Goal: Task Accomplishment & Management: Use online tool/utility

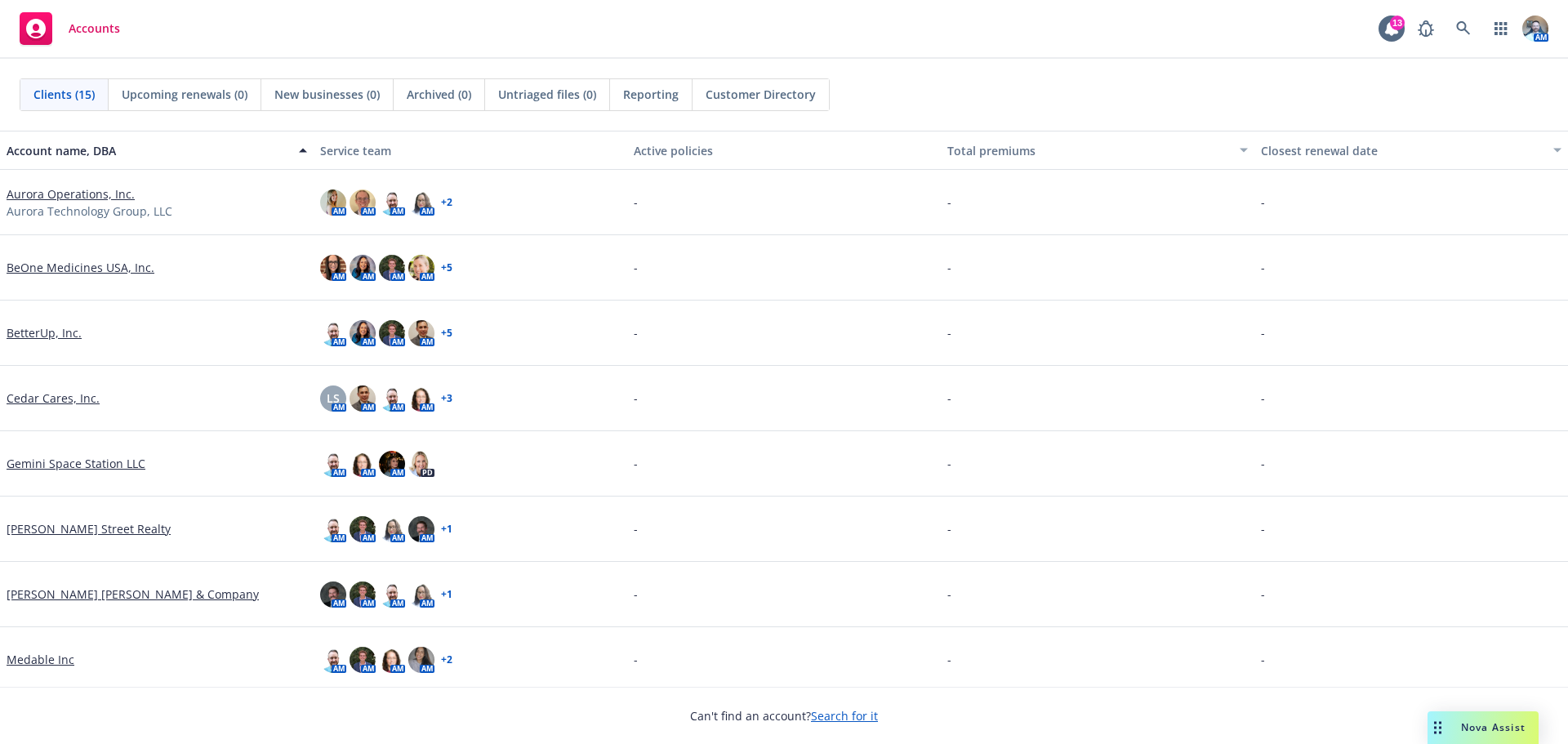
click at [46, 391] on link "Cedar Cares, Inc." at bounding box center [53, 398] width 93 height 17
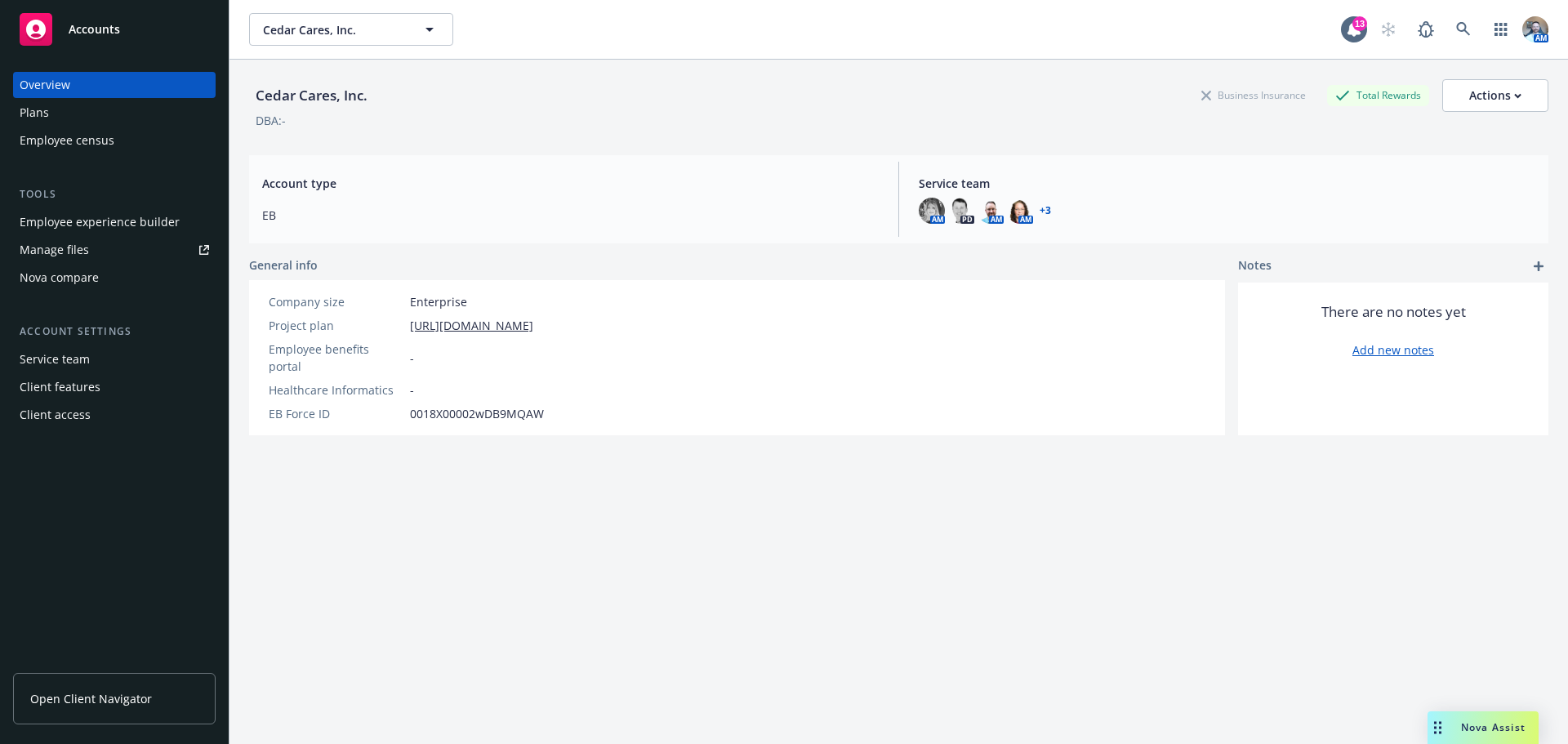
click at [97, 706] on span "Open Client Navigator" at bounding box center [91, 698] width 122 height 17
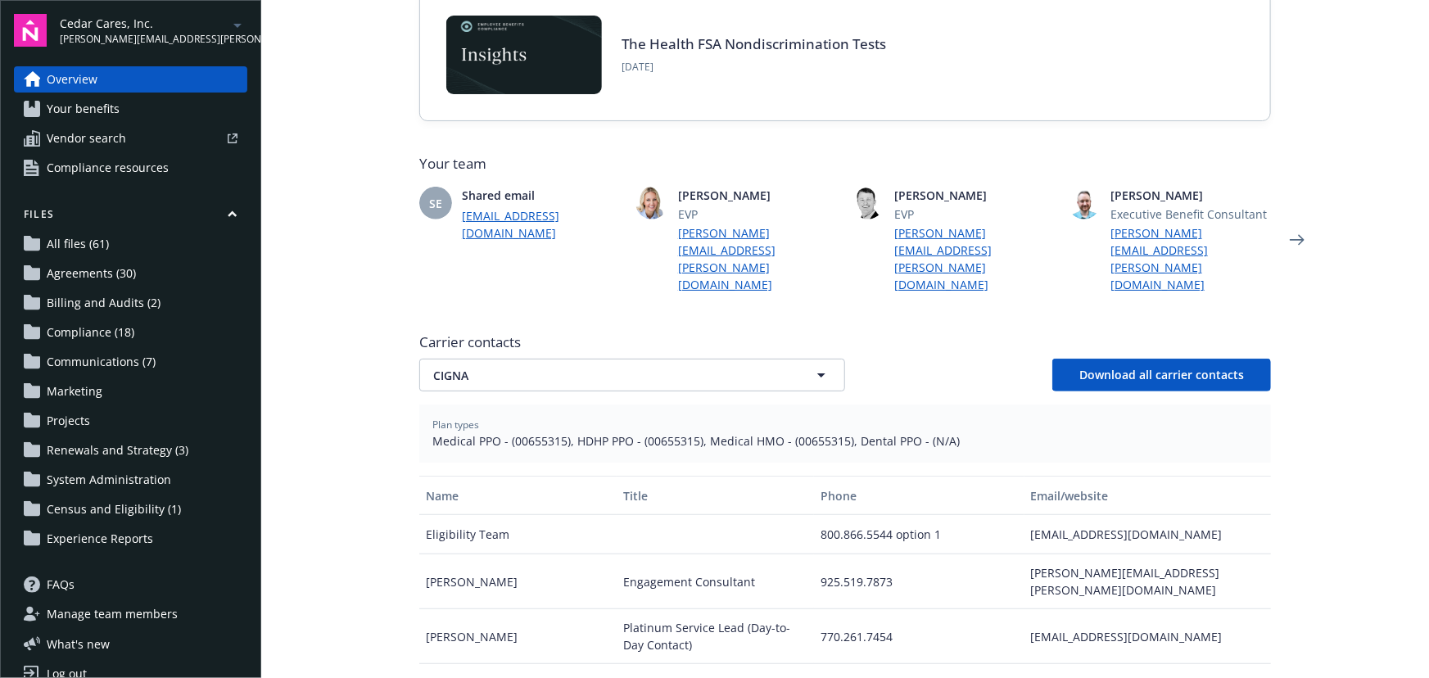
scroll to position [521, 0]
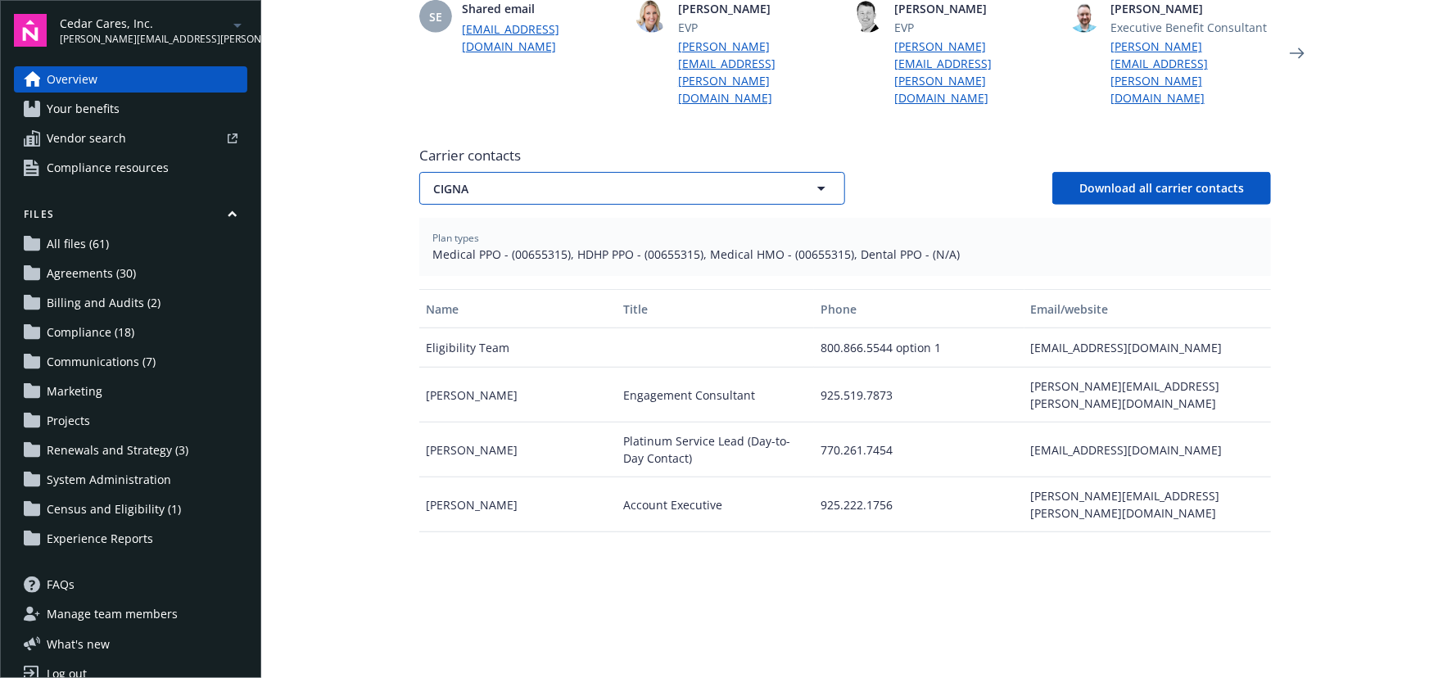
click at [649, 180] on span "CIGNA" at bounding box center [603, 188] width 341 height 17
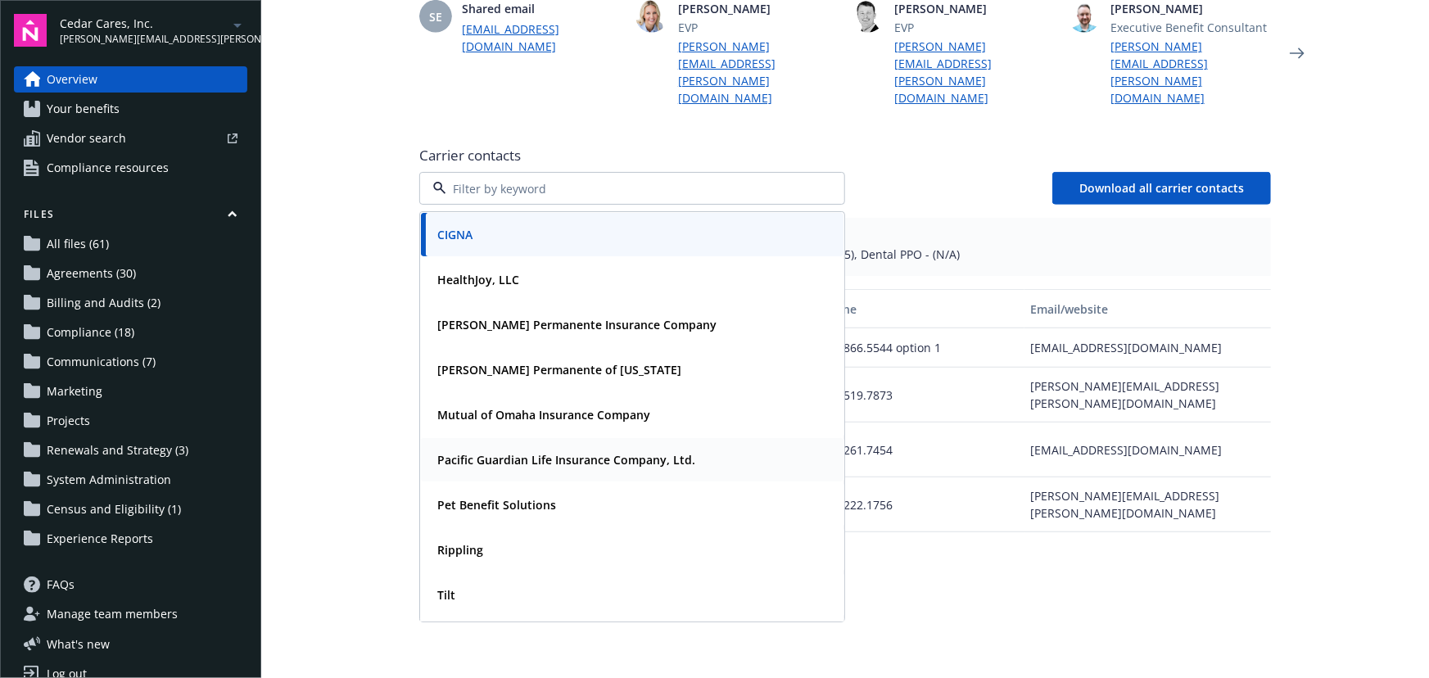
scroll to position [41, 0]
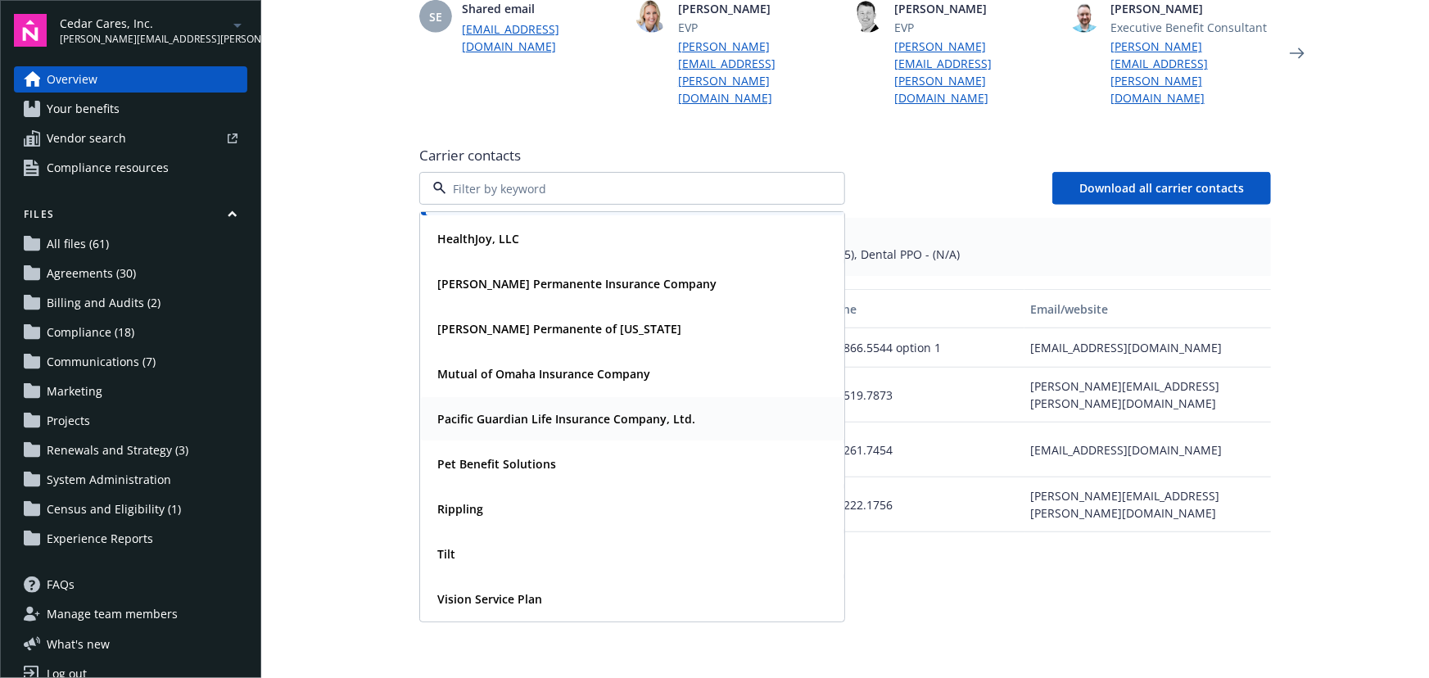
click at [550, 415] on div "Pacific Guardian Life Insurance Company, Ltd." at bounding box center [632, 418] width 423 height 43
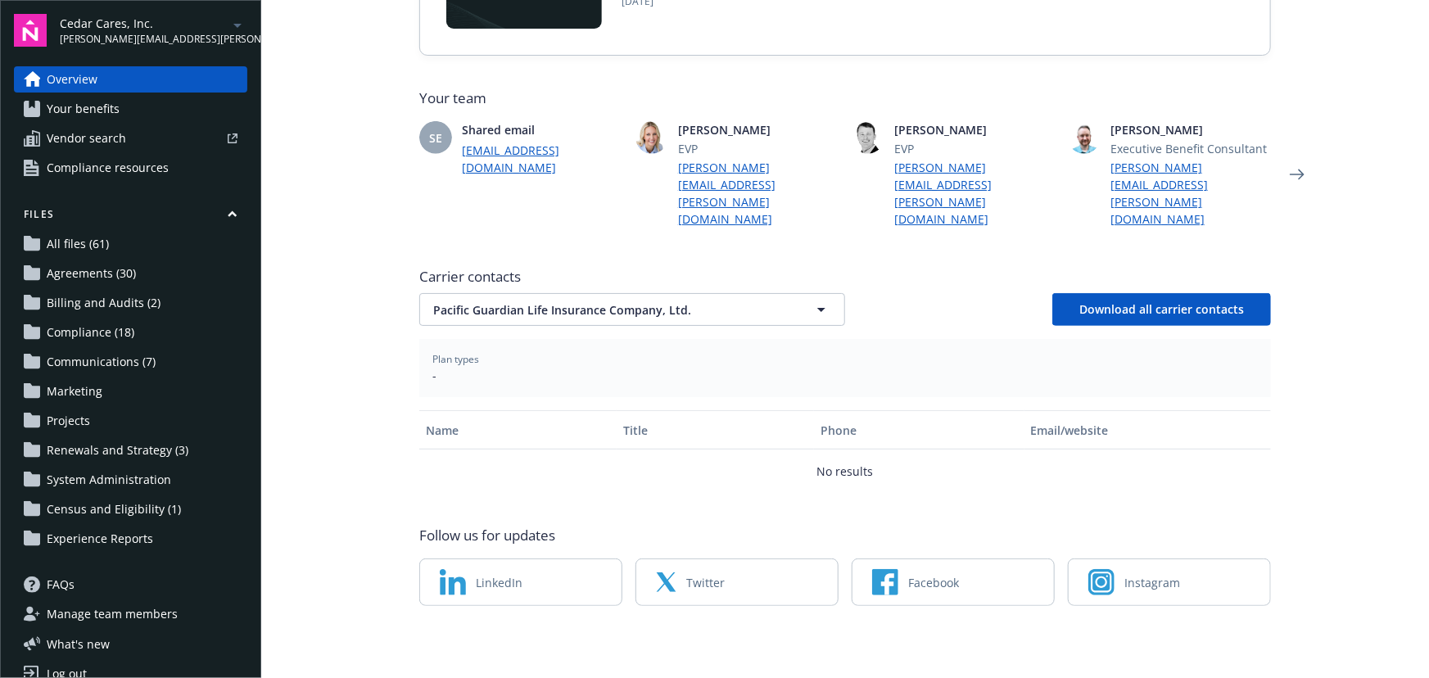
scroll to position [382, 0]
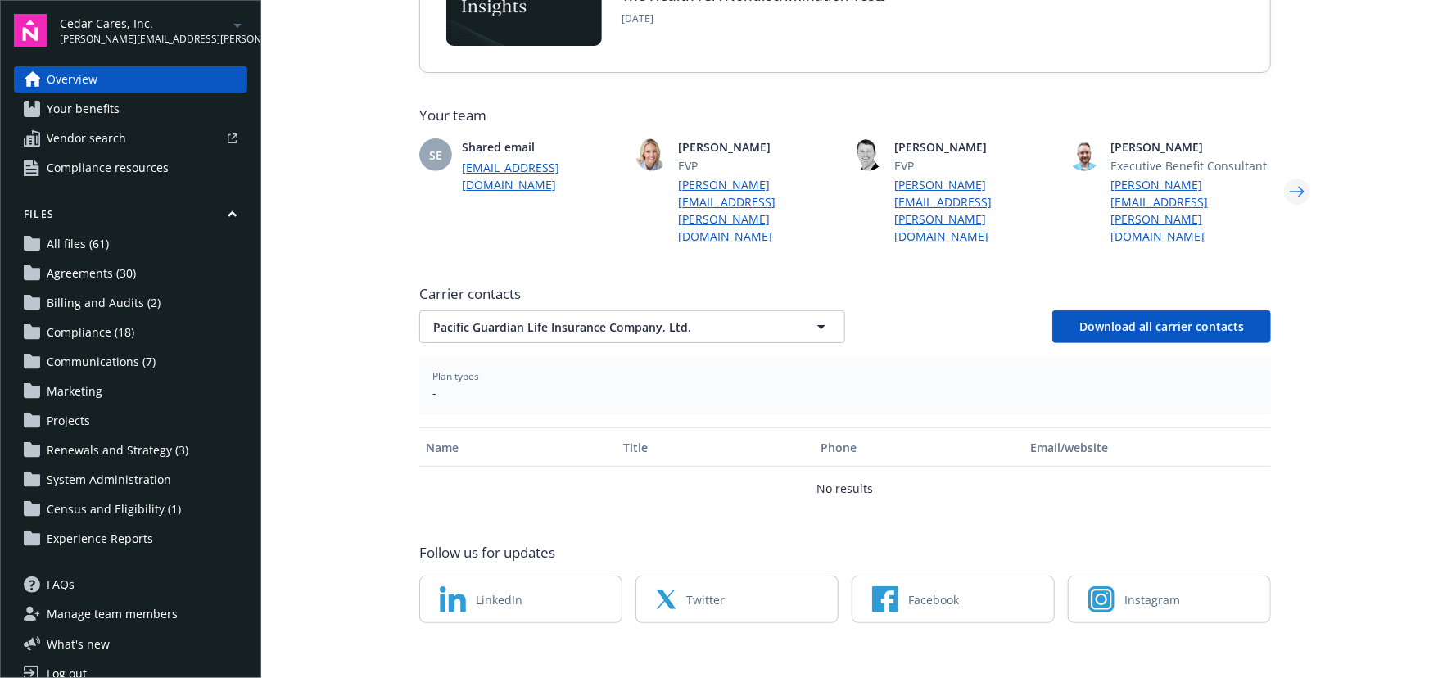
click at [1302, 185] on icon "Next" at bounding box center [1297, 191] width 26 height 33
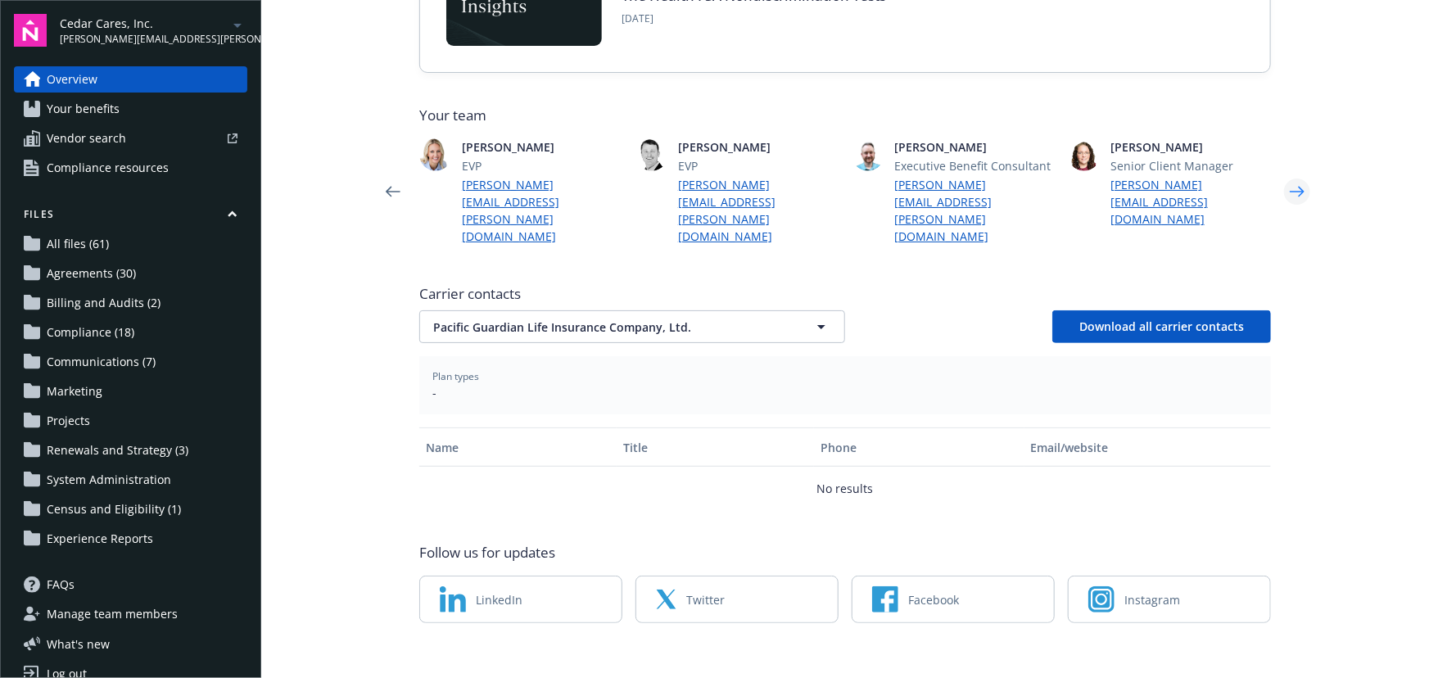
click at [1302, 185] on icon "Next" at bounding box center [1297, 191] width 26 height 33
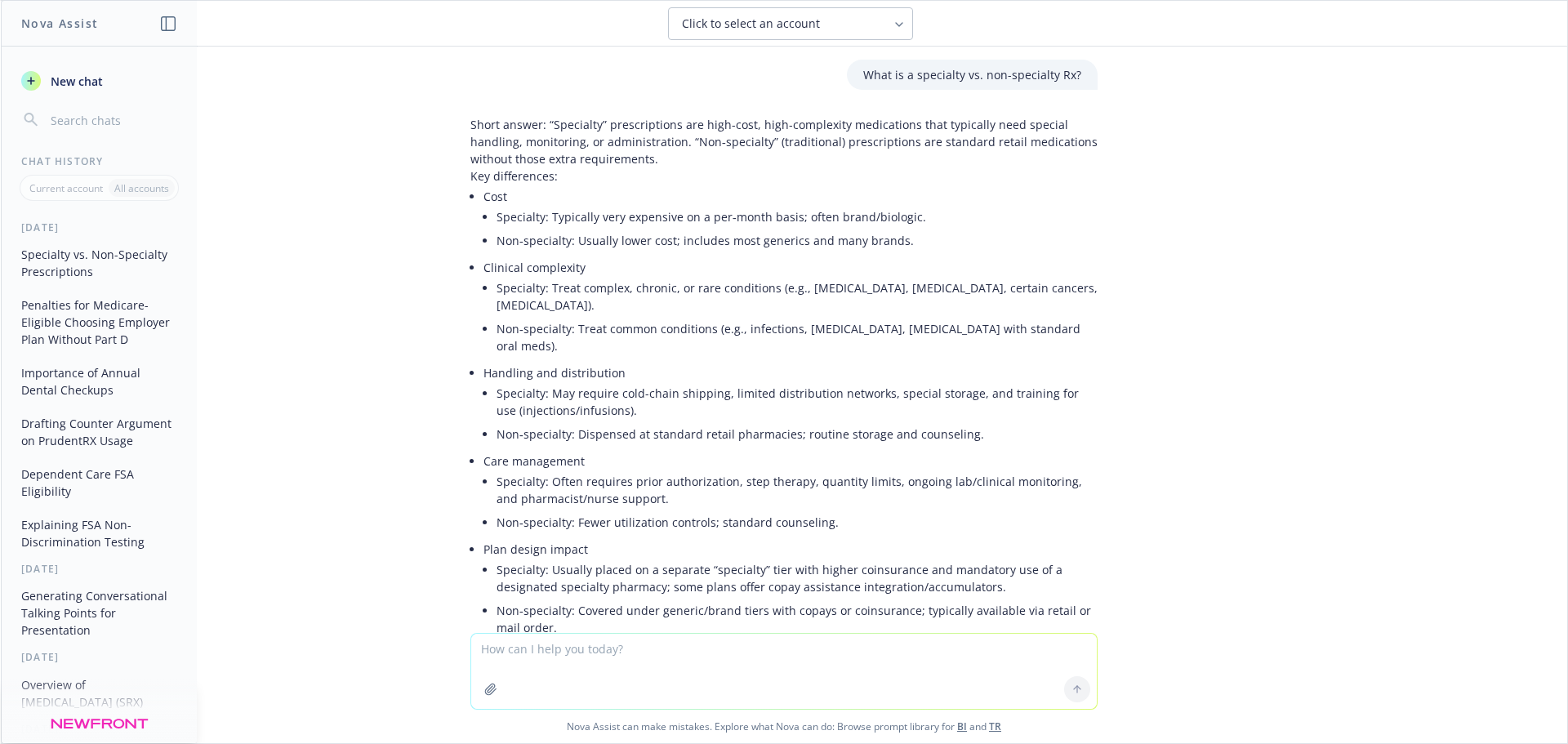
scroll to position [231, 0]
